Goal: Complete application form

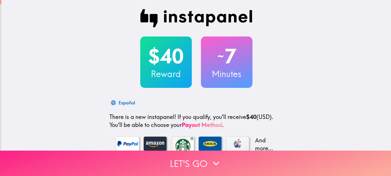
click at [194, 165] on button "Let's go" at bounding box center [195, 163] width 391 height 25
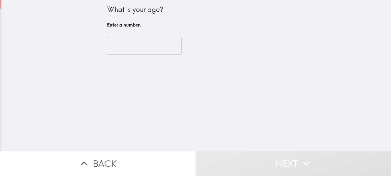
click at [160, 47] on input "number" at bounding box center [144, 46] width 75 height 18
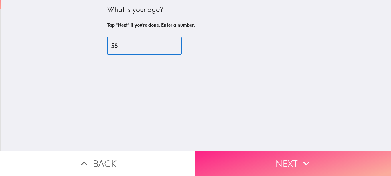
type input "58"
click at [292, 162] on button "Next" at bounding box center [292, 163] width 195 height 25
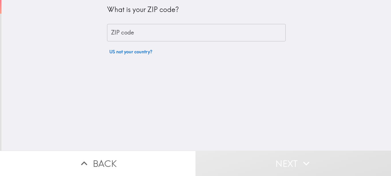
click at [179, 34] on input "ZIP code" at bounding box center [196, 33] width 178 height 18
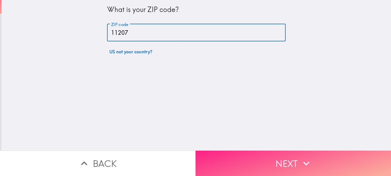
type input "11207"
click at [285, 162] on button "Next" at bounding box center [292, 163] width 195 height 25
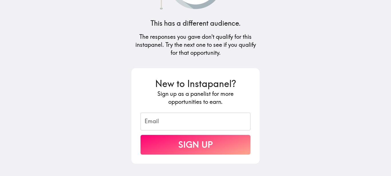
scroll to position [56, 0]
click at [172, 121] on input "Email" at bounding box center [195, 122] width 110 height 18
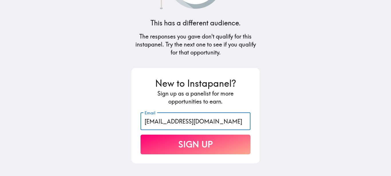
type input "[EMAIL_ADDRESS][DOMAIN_NAME]"
click at [179, 151] on button "Sign Up" at bounding box center [195, 145] width 110 height 20
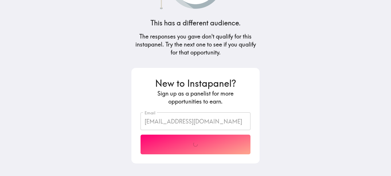
scroll to position [45, 0]
